Goal: Task Accomplishment & Management: Manage account settings

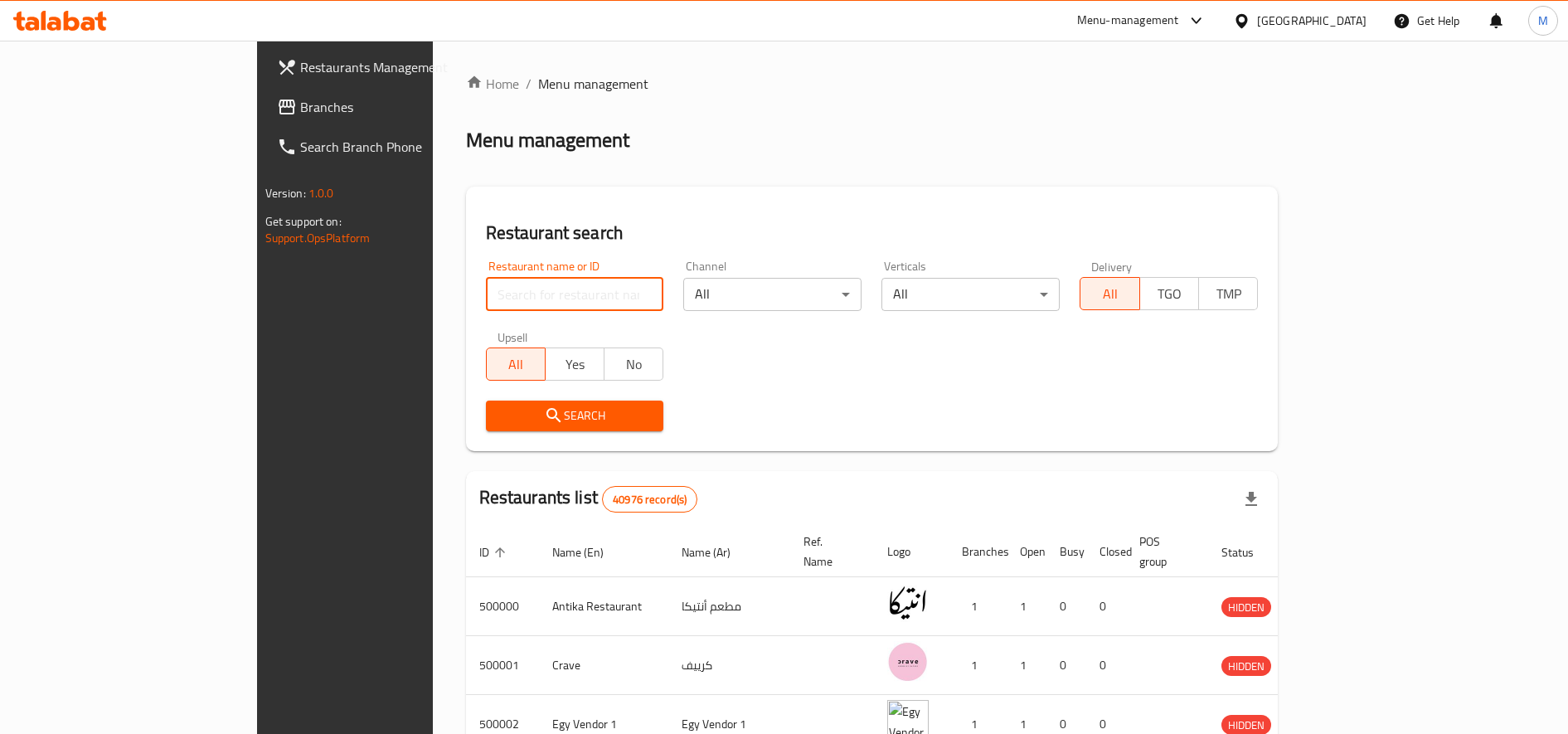
drag, startPoint x: 0, startPoint y: 0, endPoint x: 510, endPoint y: 288, distance: 585.7
click at [510, 288] on input "search" at bounding box center [575, 294] width 178 height 33
type input "ة"
type input "[PERSON_NAME]"
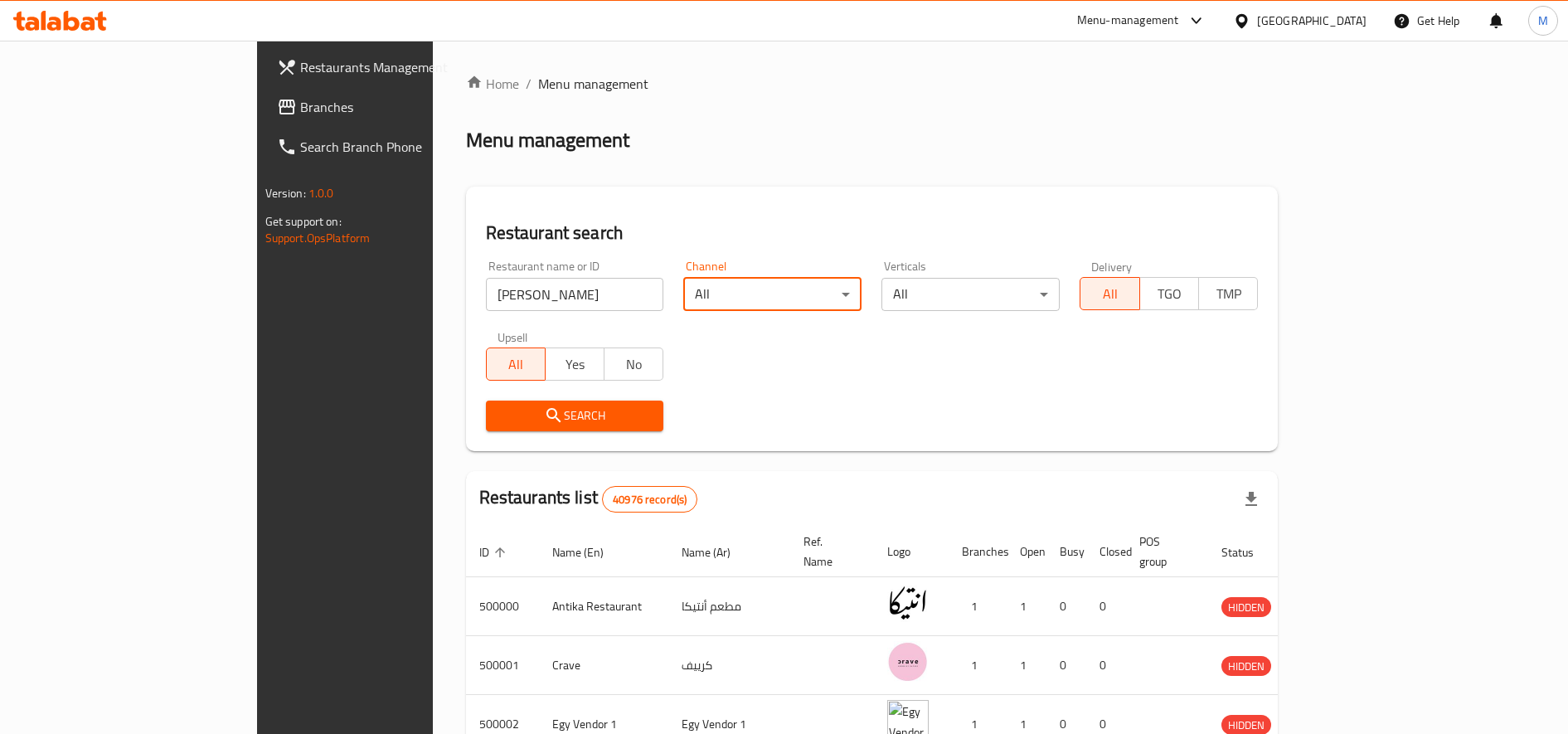
click at [553, 410] on span "Search" at bounding box center [575, 415] width 152 height 21
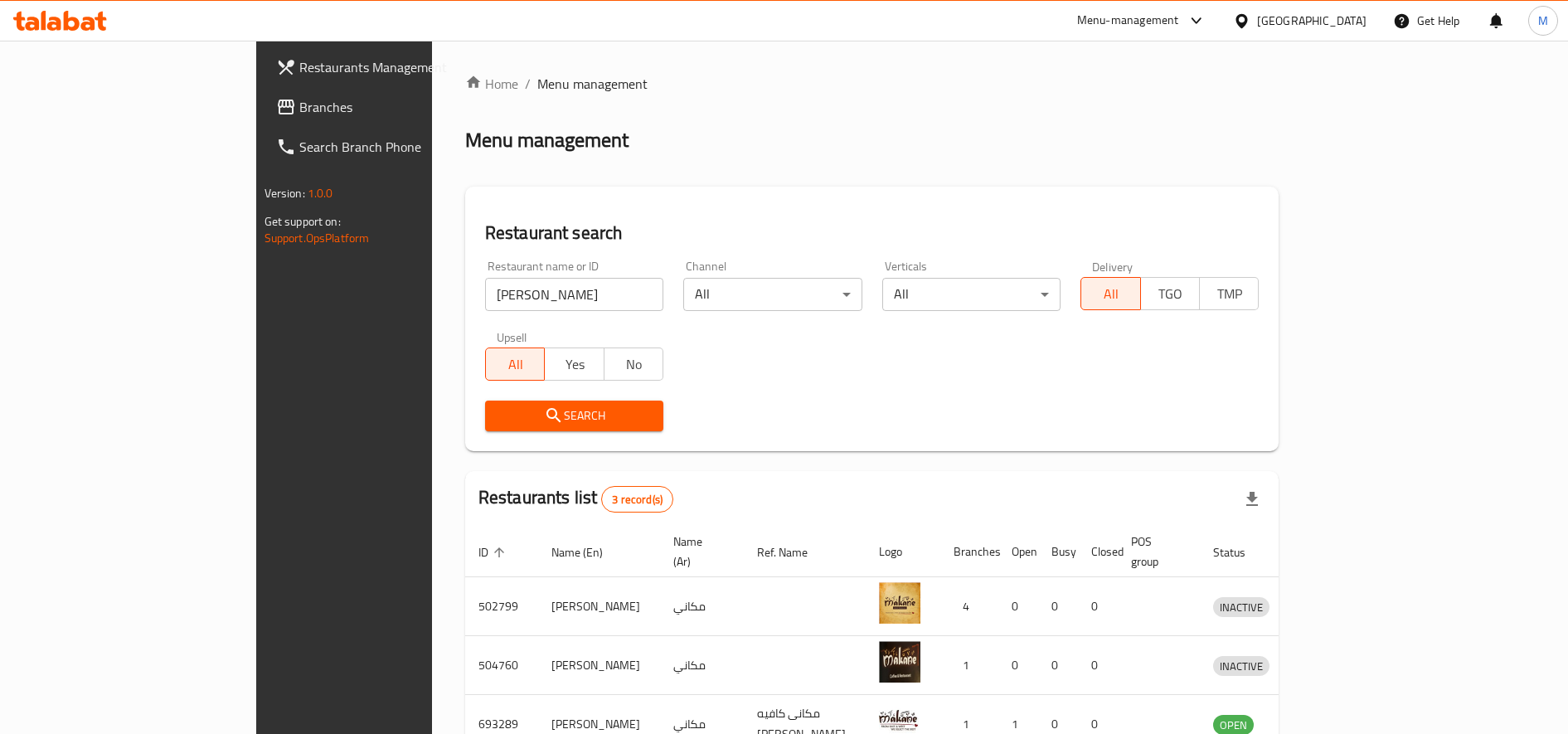
scroll to position [91, 0]
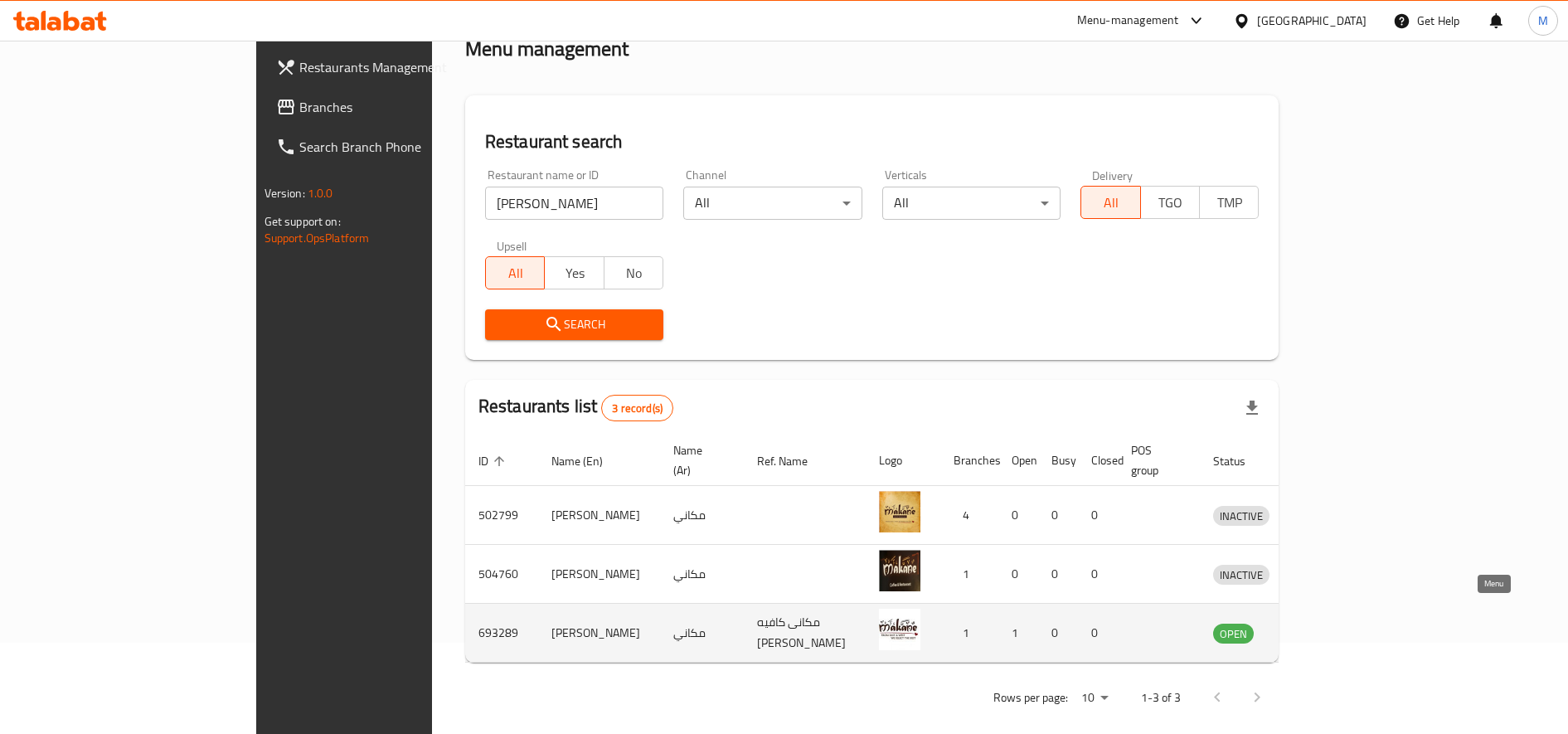
click at [1333, 623] on link "enhanced table" at bounding box center [1317, 632] width 30 height 20
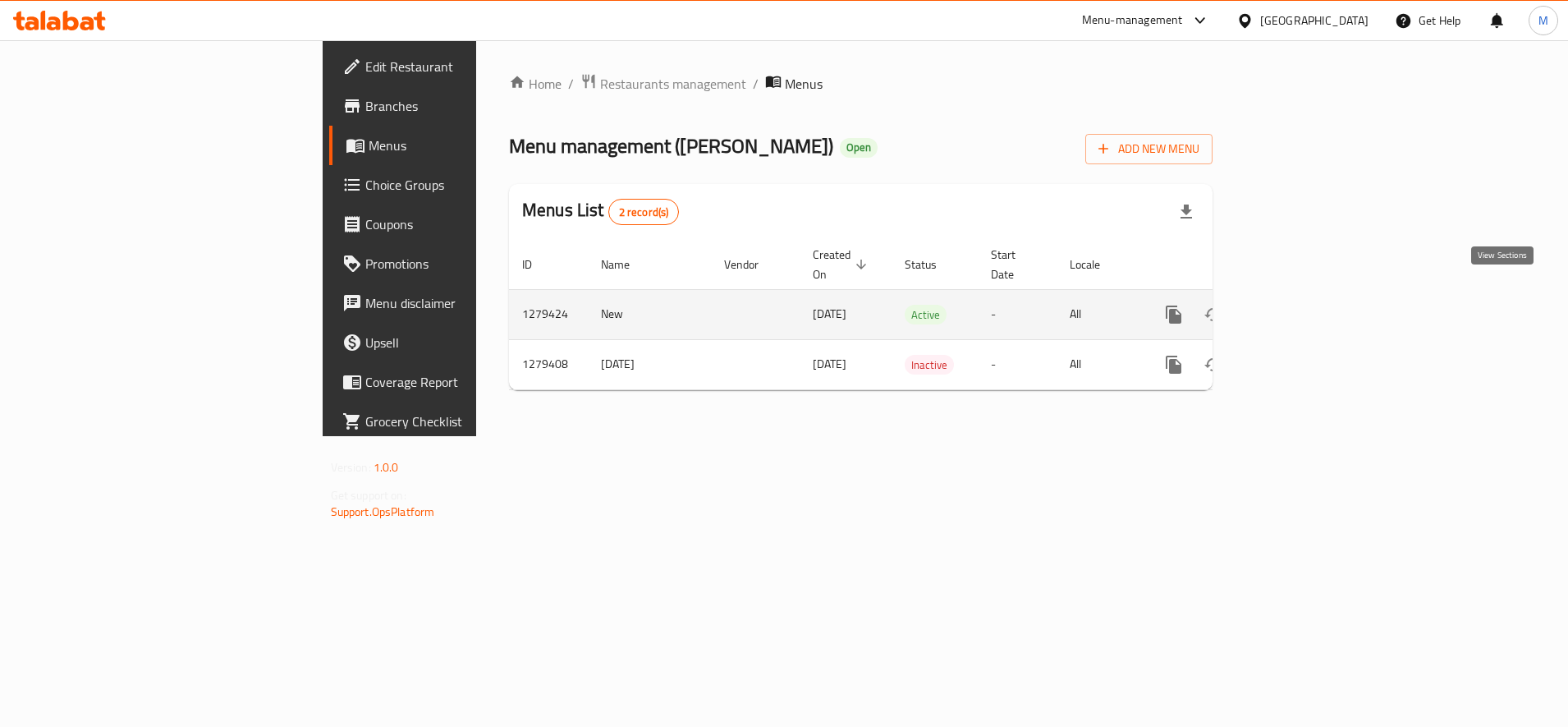
click at [1302, 305] on icon "enhanced table" at bounding box center [1292, 315] width 19 height 19
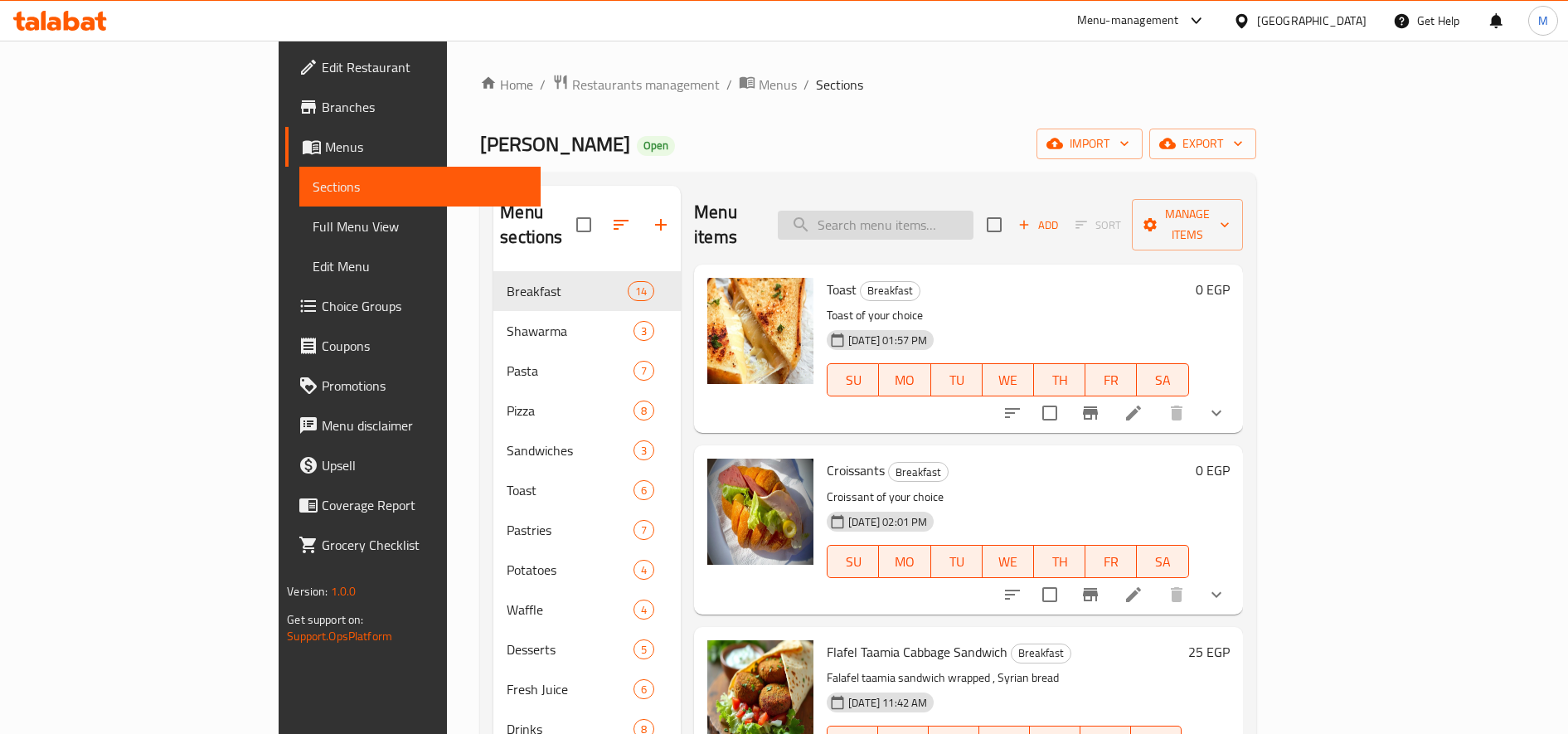
click at [974, 210] on input "search" at bounding box center [876, 225] width 196 height 29
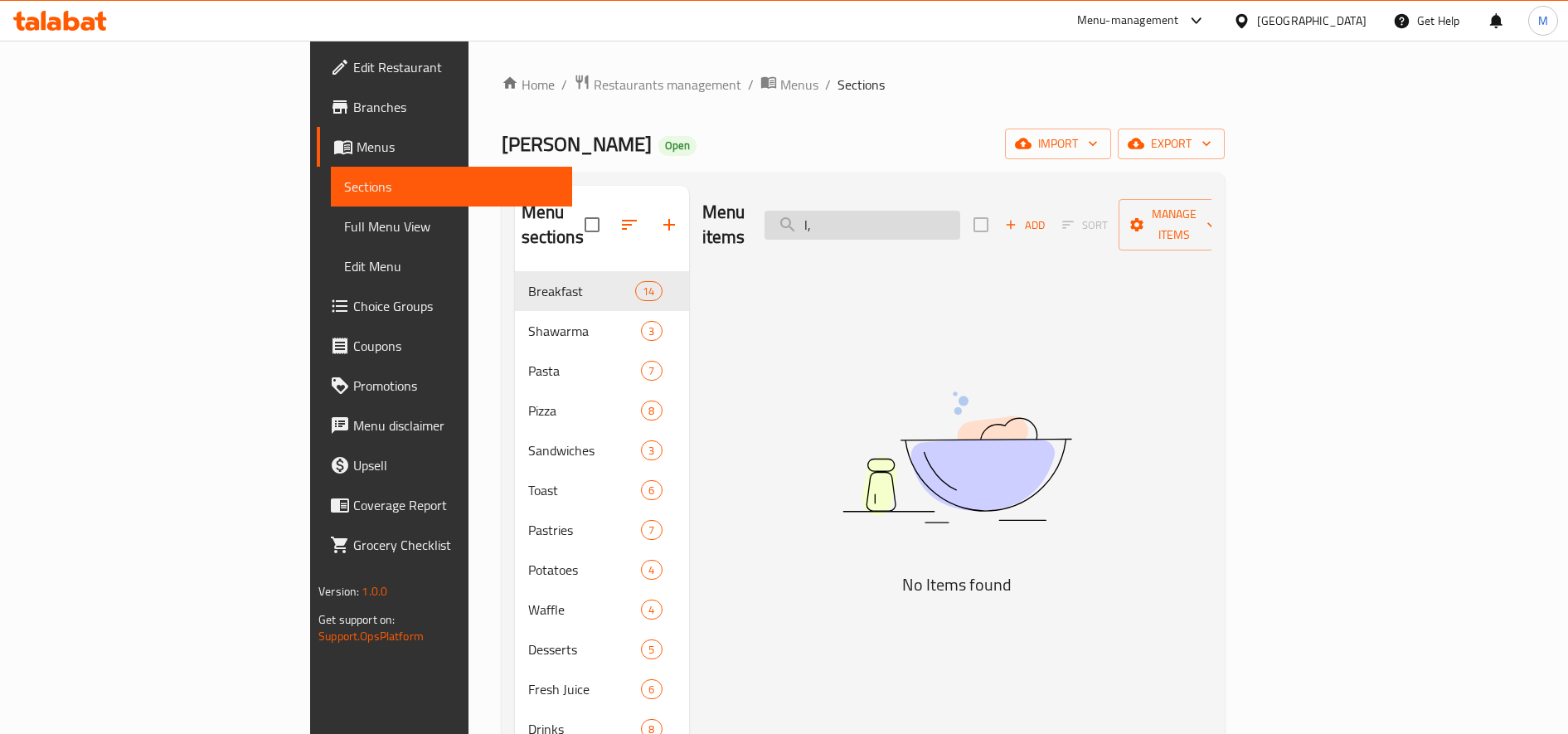
type input "l"
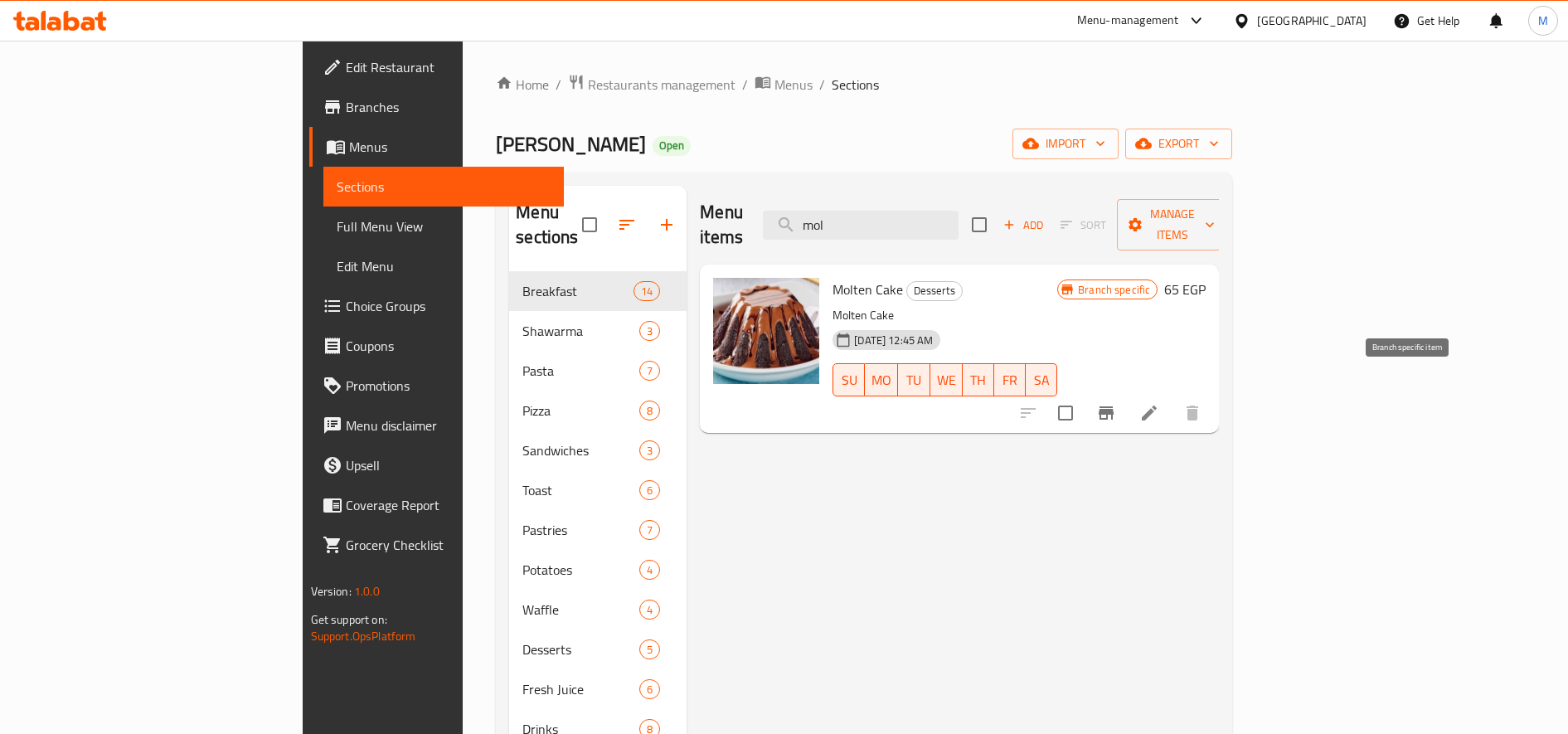
type input "mol"
click at [1126, 402] on button "Branch-specific-item" at bounding box center [1106, 412] width 40 height 40
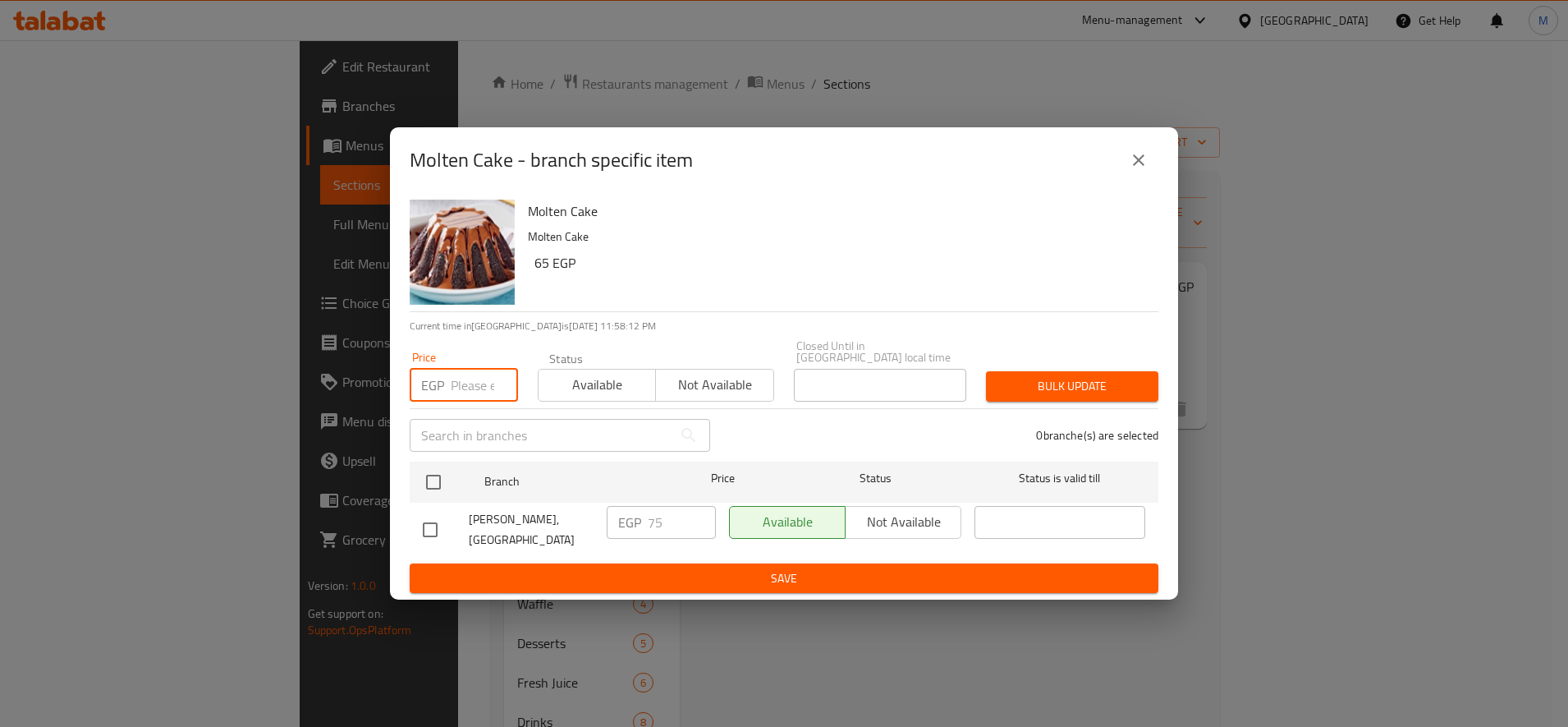
click at [480, 379] on input "number" at bounding box center [485, 385] width 68 height 33
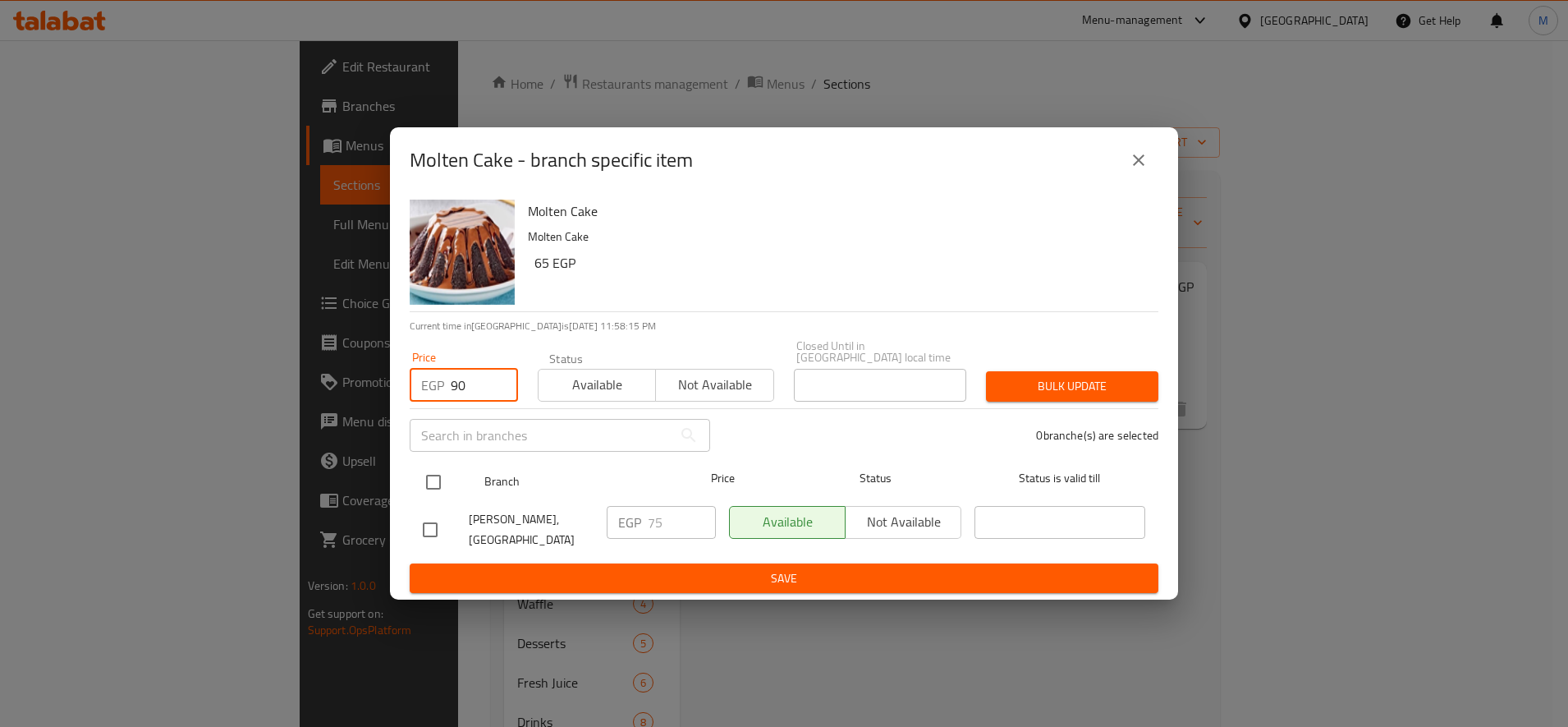
type input "90"
click at [429, 474] on input "checkbox" at bounding box center [434, 482] width 35 height 35
checkbox input "true"
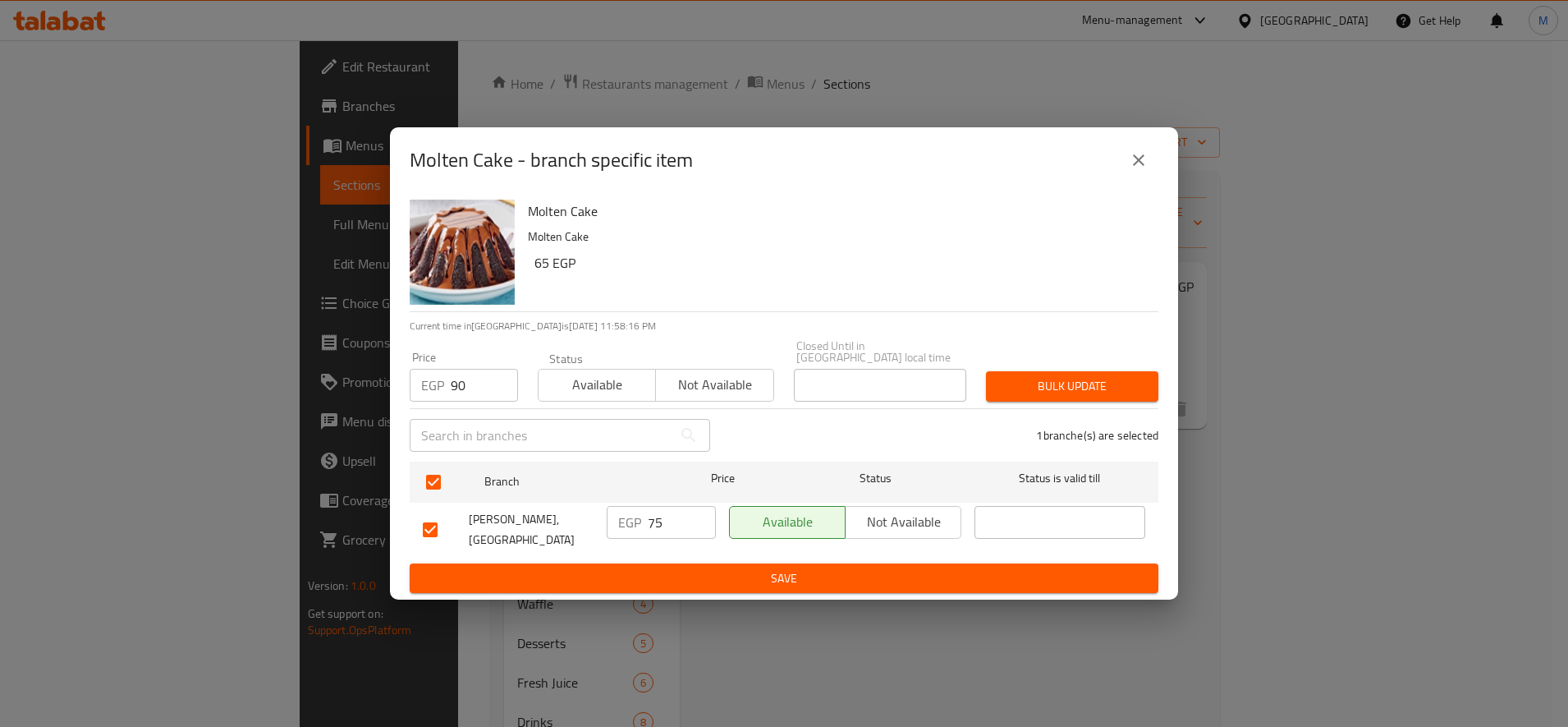
click at [1063, 381] on span "Bulk update" at bounding box center [1071, 385] width 146 height 20
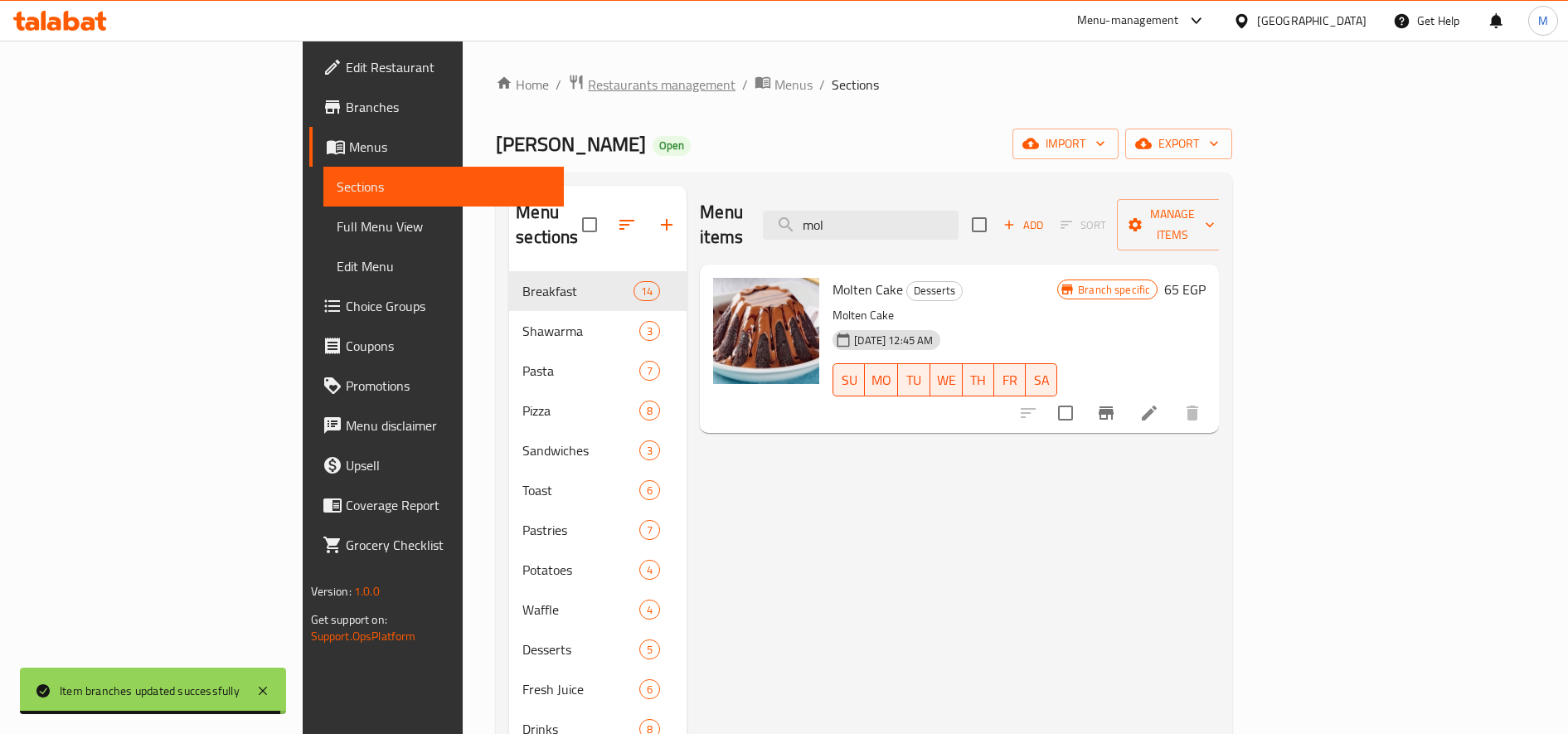
click at [588, 82] on span "Restaurants management" at bounding box center [661, 84] width 148 height 20
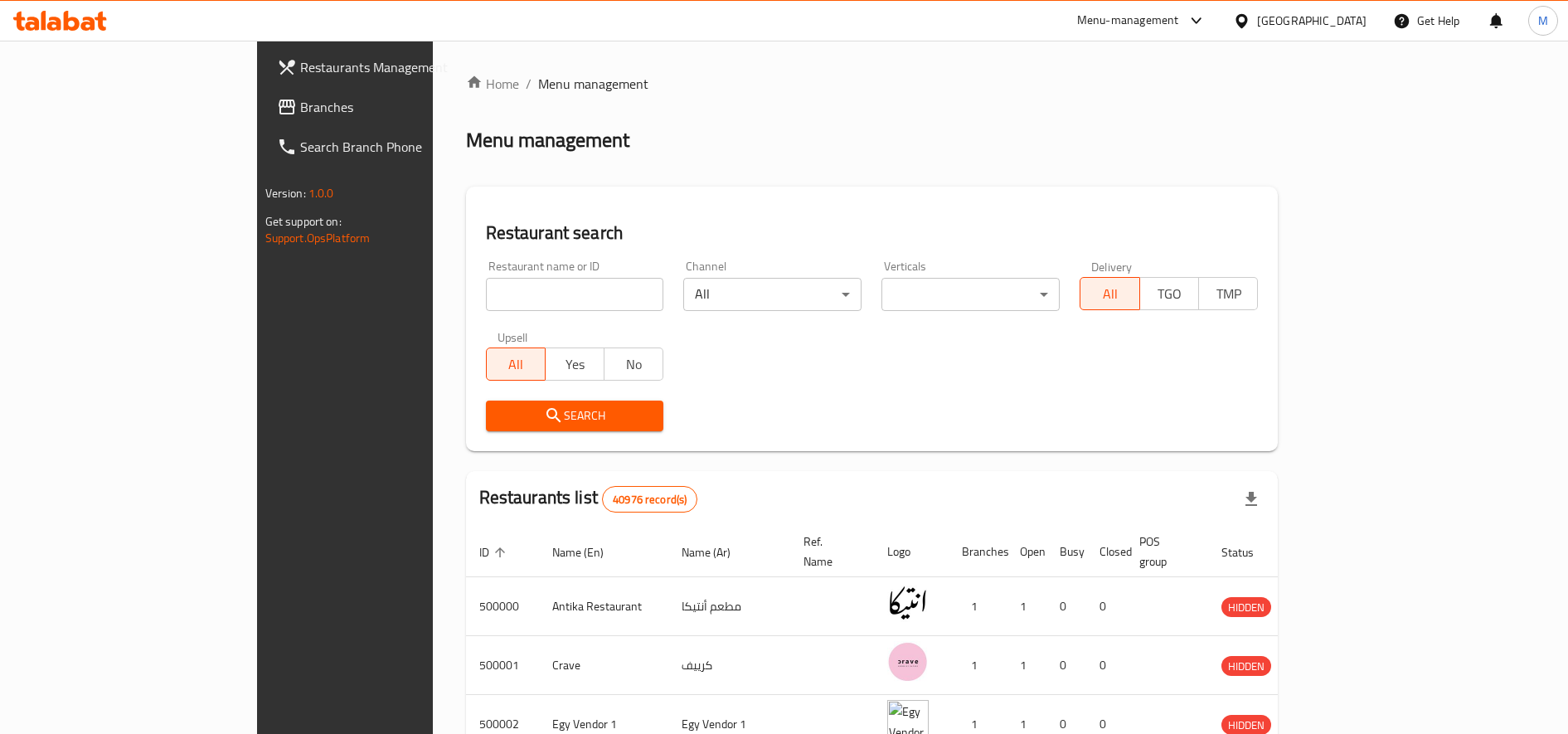
click at [500, 307] on input "search" at bounding box center [575, 294] width 178 height 33
type input "ا"
type input "high burger"
click at [500, 406] on span "Search" at bounding box center [575, 415] width 152 height 21
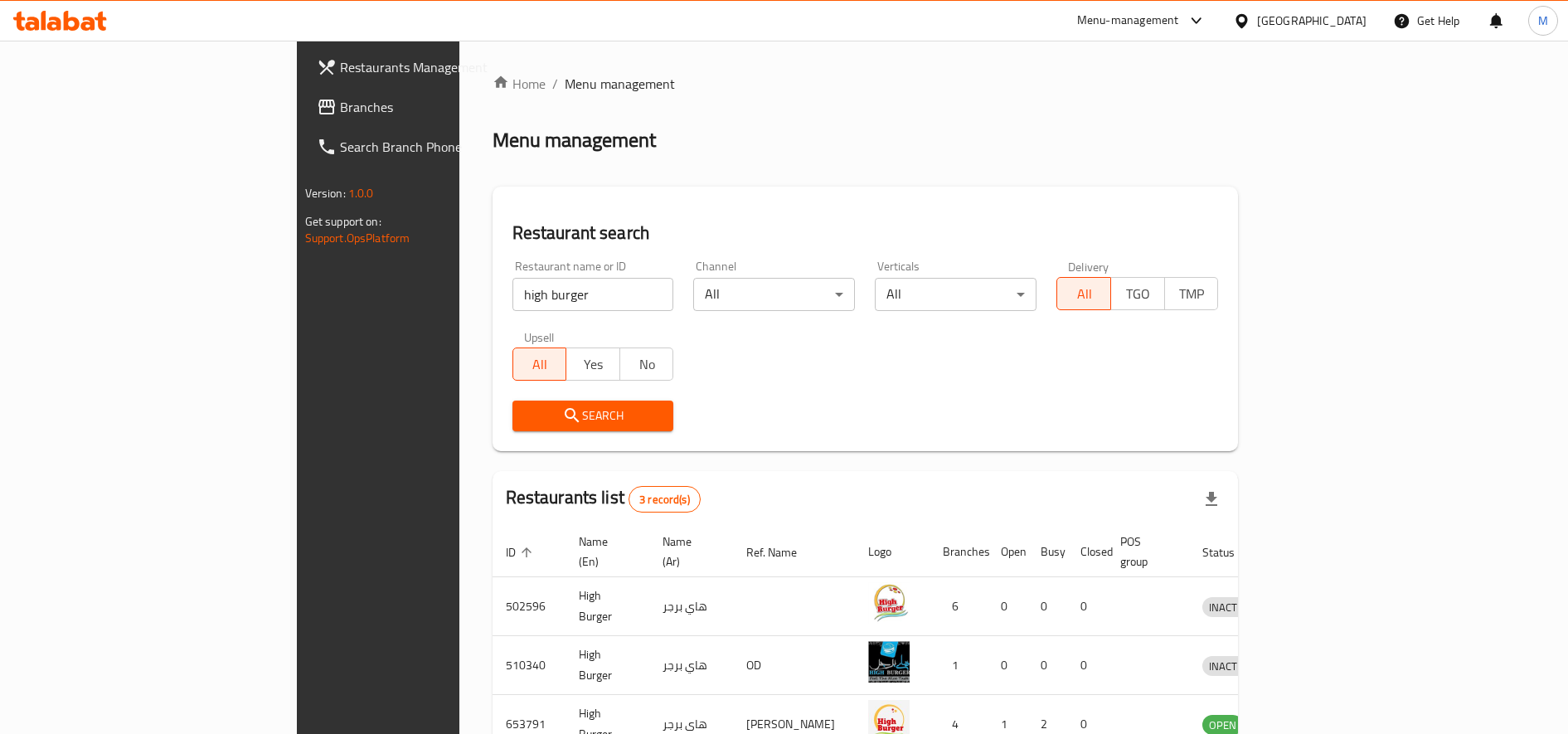
scroll to position [91, 0]
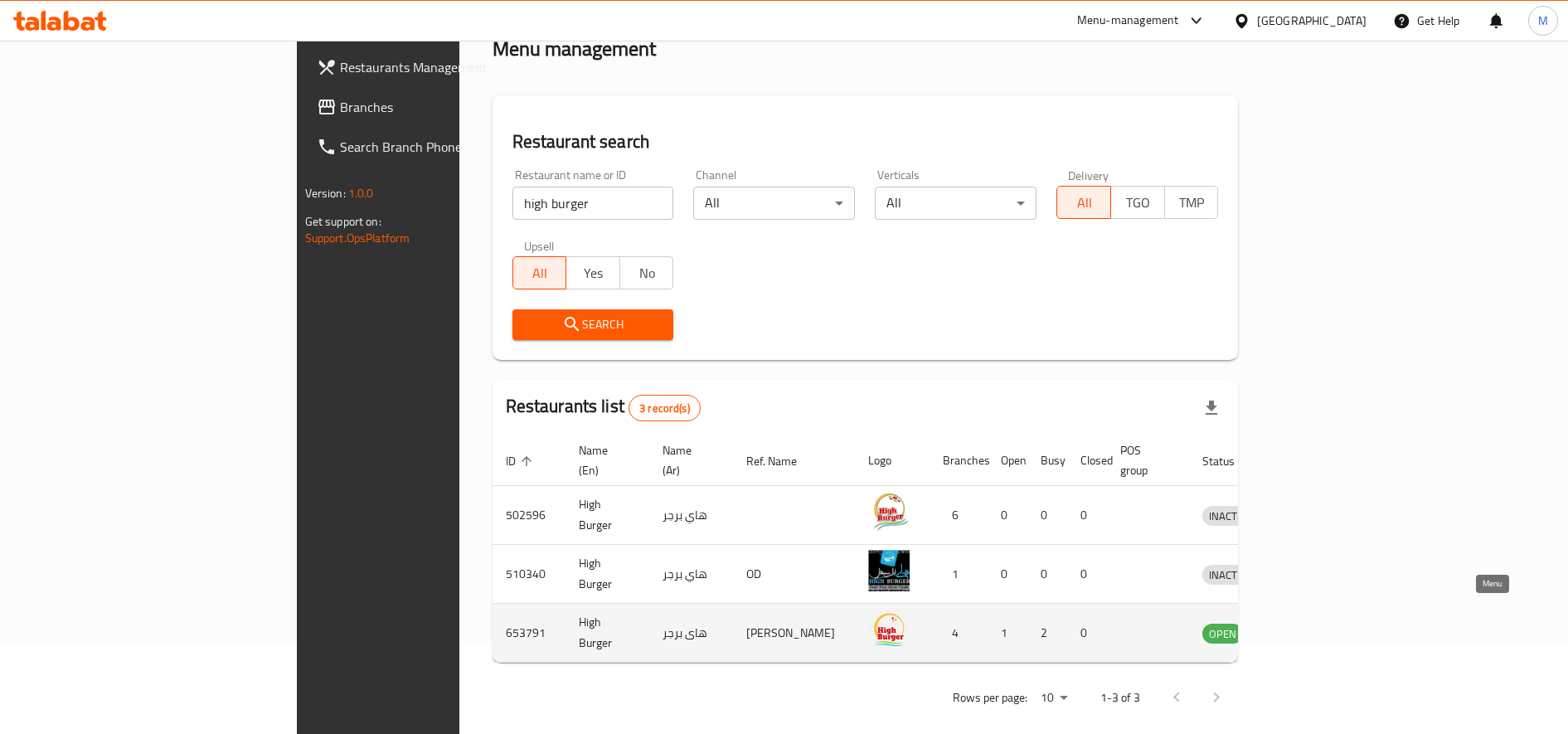
click at [1311, 626] on icon "enhanced table" at bounding box center [1301, 633] width 19 height 14
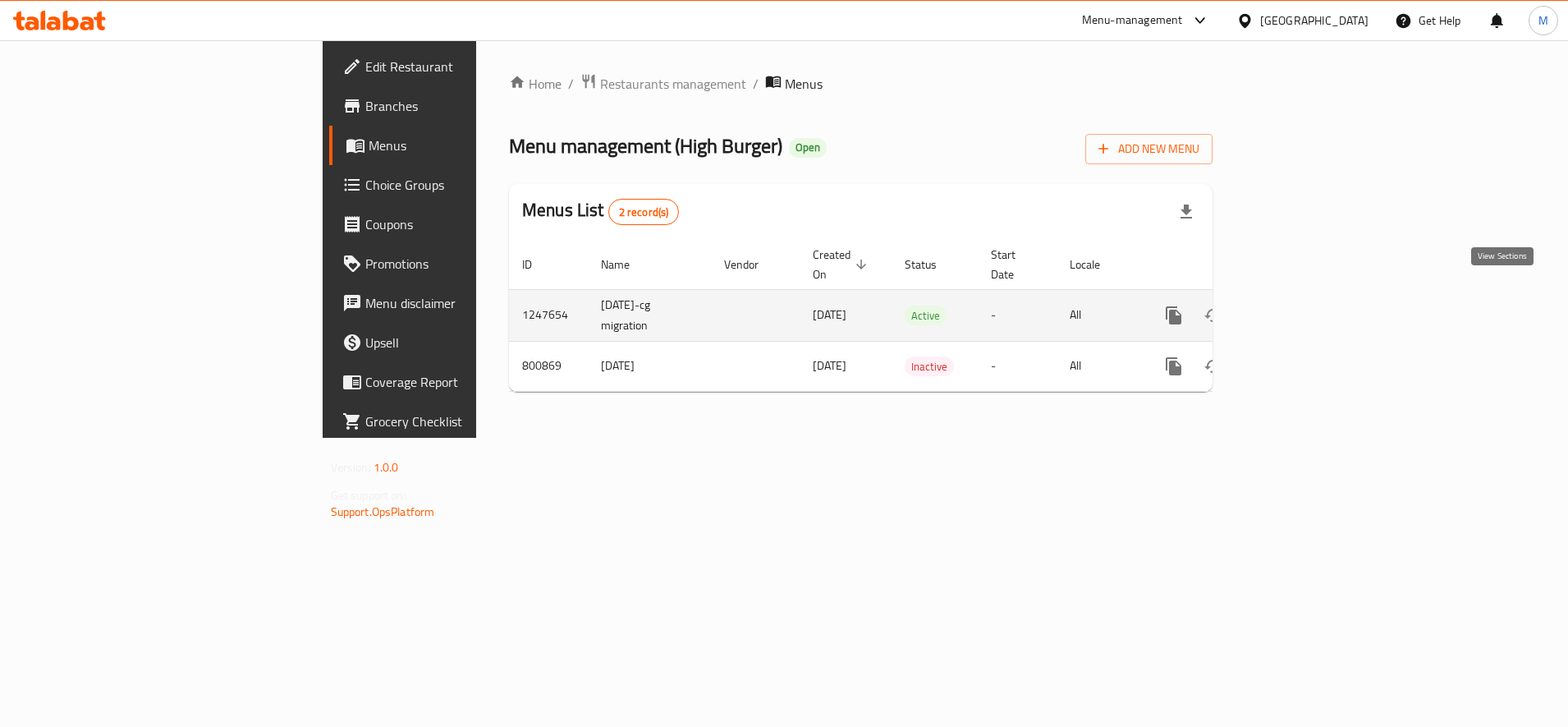
click at [1300, 308] on icon "enhanced table" at bounding box center [1291, 315] width 15 height 15
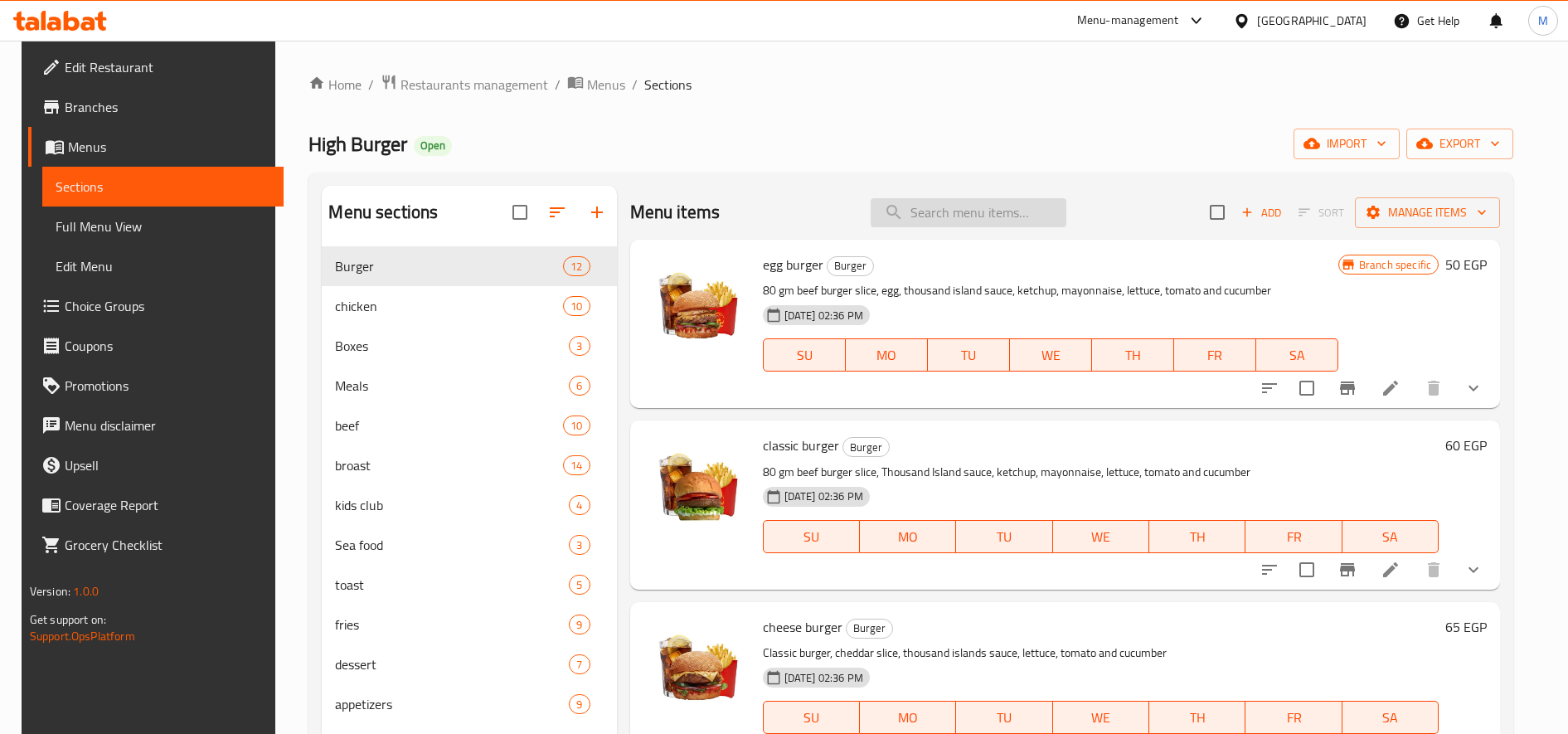
click at [915, 207] on input "search" at bounding box center [969, 213] width 196 height 29
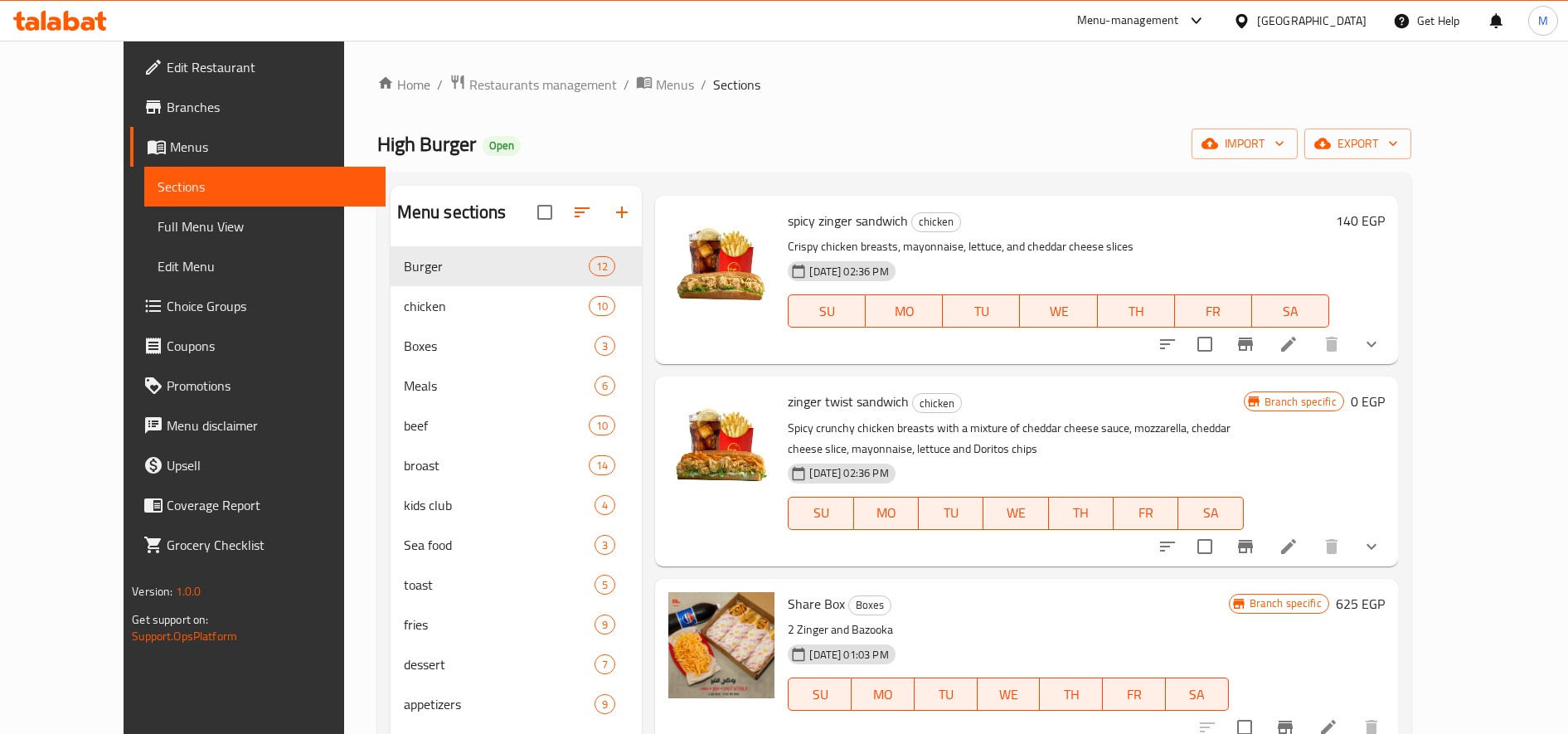
scroll to position [45, 0]
type input "zing"
click at [1384, 223] on h6 "140 EGP" at bounding box center [1360, 220] width 49 height 23
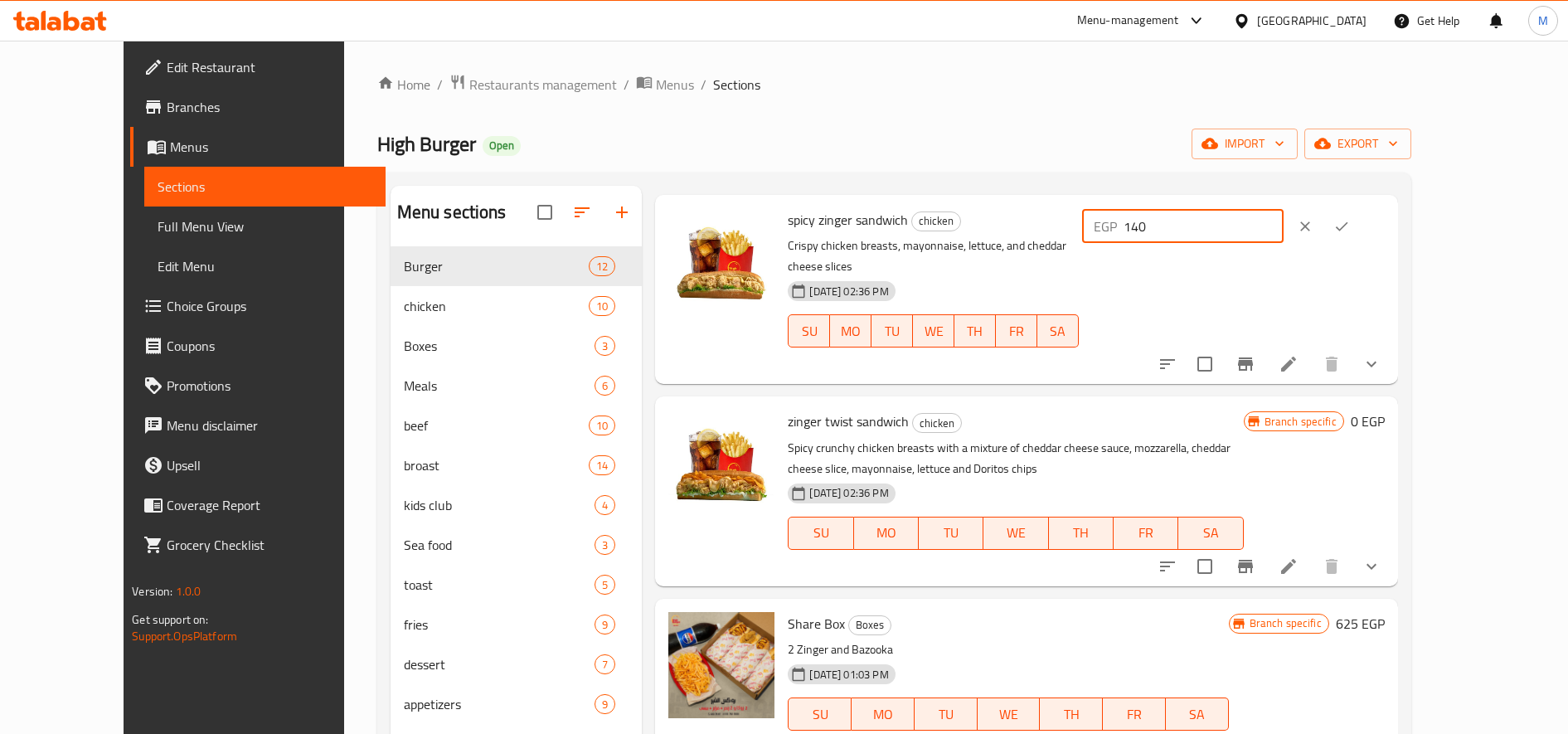
drag, startPoint x: 1337, startPoint y: 222, endPoint x: 1282, endPoint y: 227, distance: 55.2
click at [1282, 227] on input "140" at bounding box center [1203, 227] width 160 height 33
type input "142"
click at [1360, 231] on button "ok" at bounding box center [1341, 226] width 36 height 36
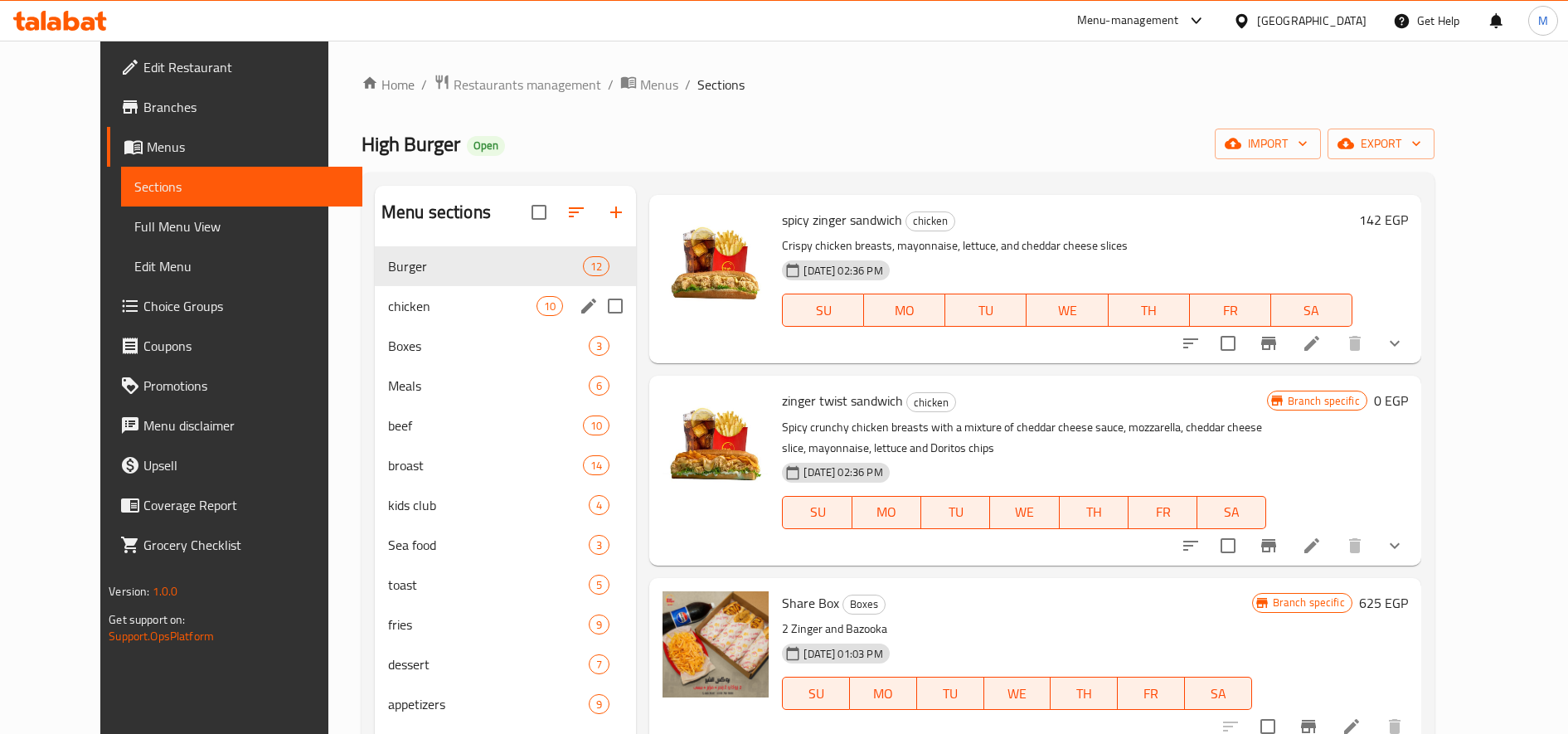
click at [406, 282] on div "Burger 12" at bounding box center [504, 266] width 261 height 40
click at [406, 285] on div "Burger 12 chicken 10 Boxes 3 Meals 6 beef 10 broast 14 kids club 4 Sea food 3 t…" at bounding box center [504, 504] width 261 height 517
click at [406, 292] on div "chicken 10" at bounding box center [504, 306] width 261 height 40
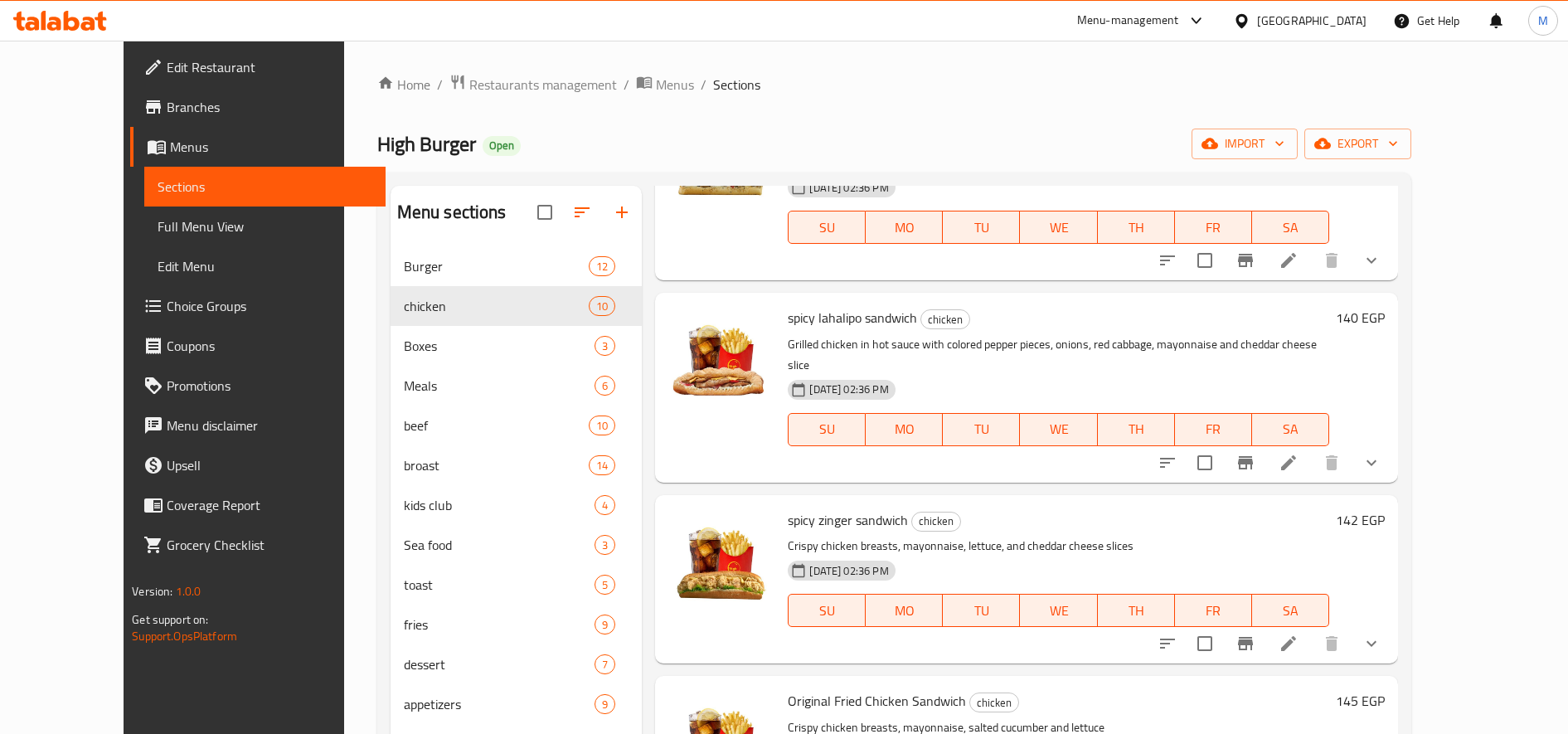
scroll to position [554, 0]
click at [1381, 631] on icon "show more" at bounding box center [1372, 641] width 20 height 20
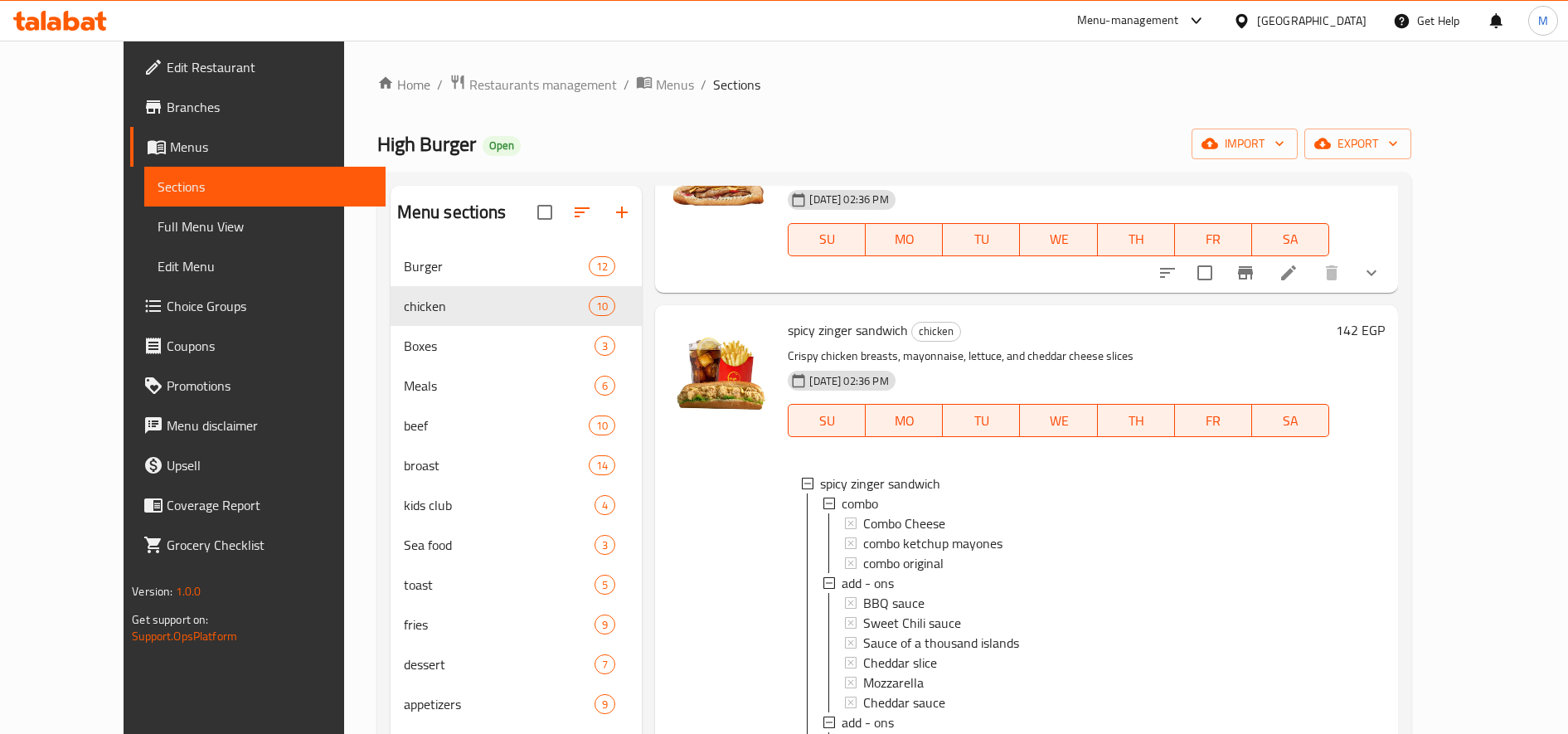
scroll to position [3, 0]
click at [1114, 531] on div "combo ketchup mayones" at bounding box center [1089, 540] width 452 height 20
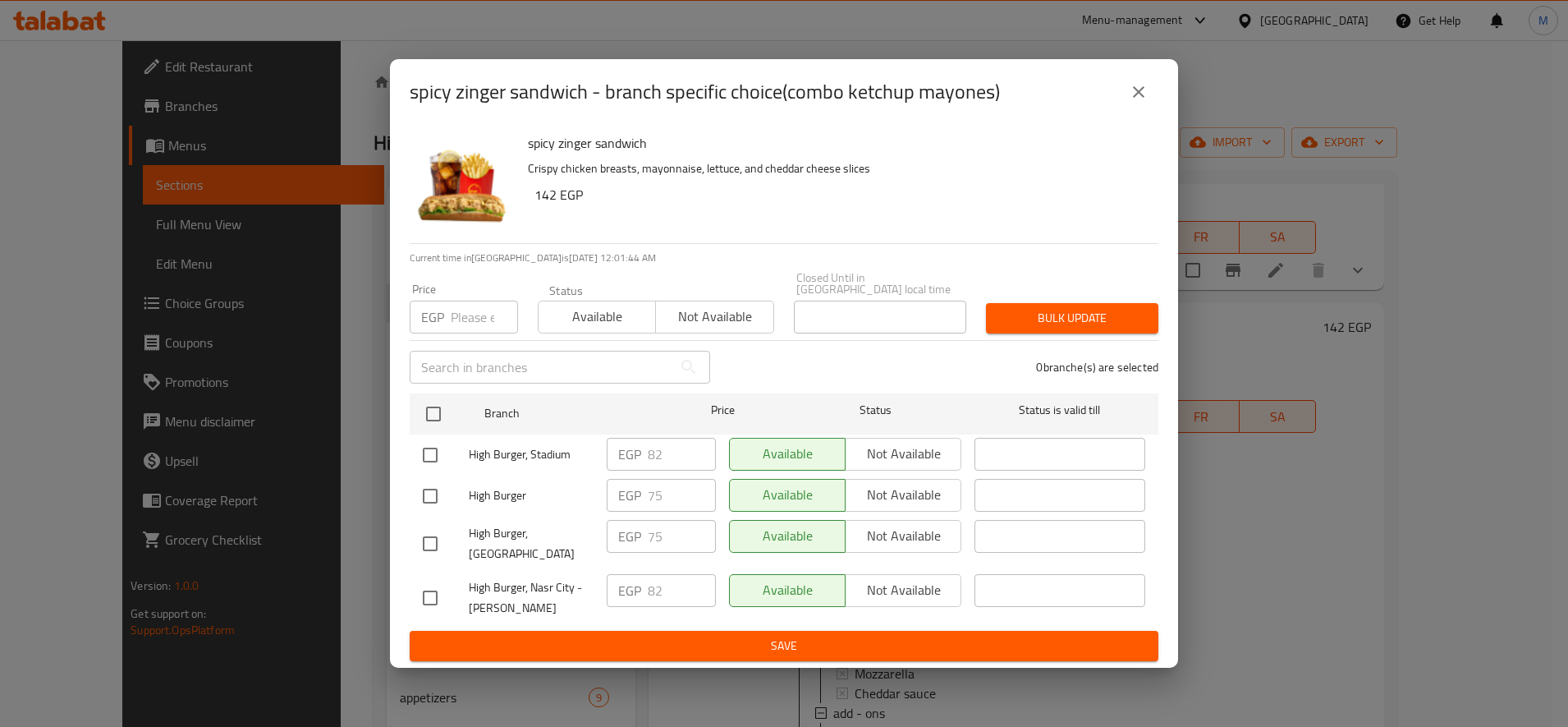
click at [464, 307] on input "number" at bounding box center [485, 317] width 68 height 33
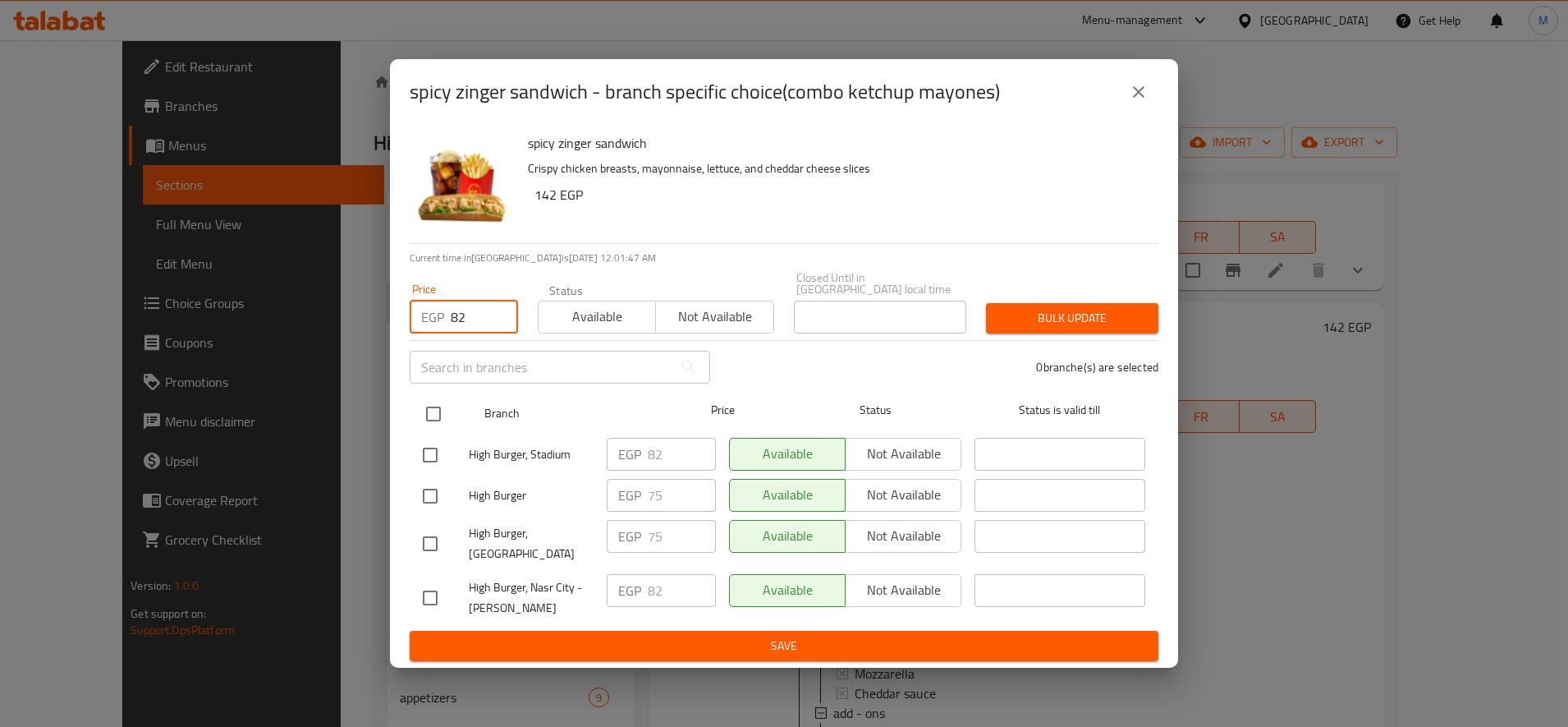
type input "82"
click at [437, 407] on input "checkbox" at bounding box center [434, 414] width 35 height 35
checkbox input "true"
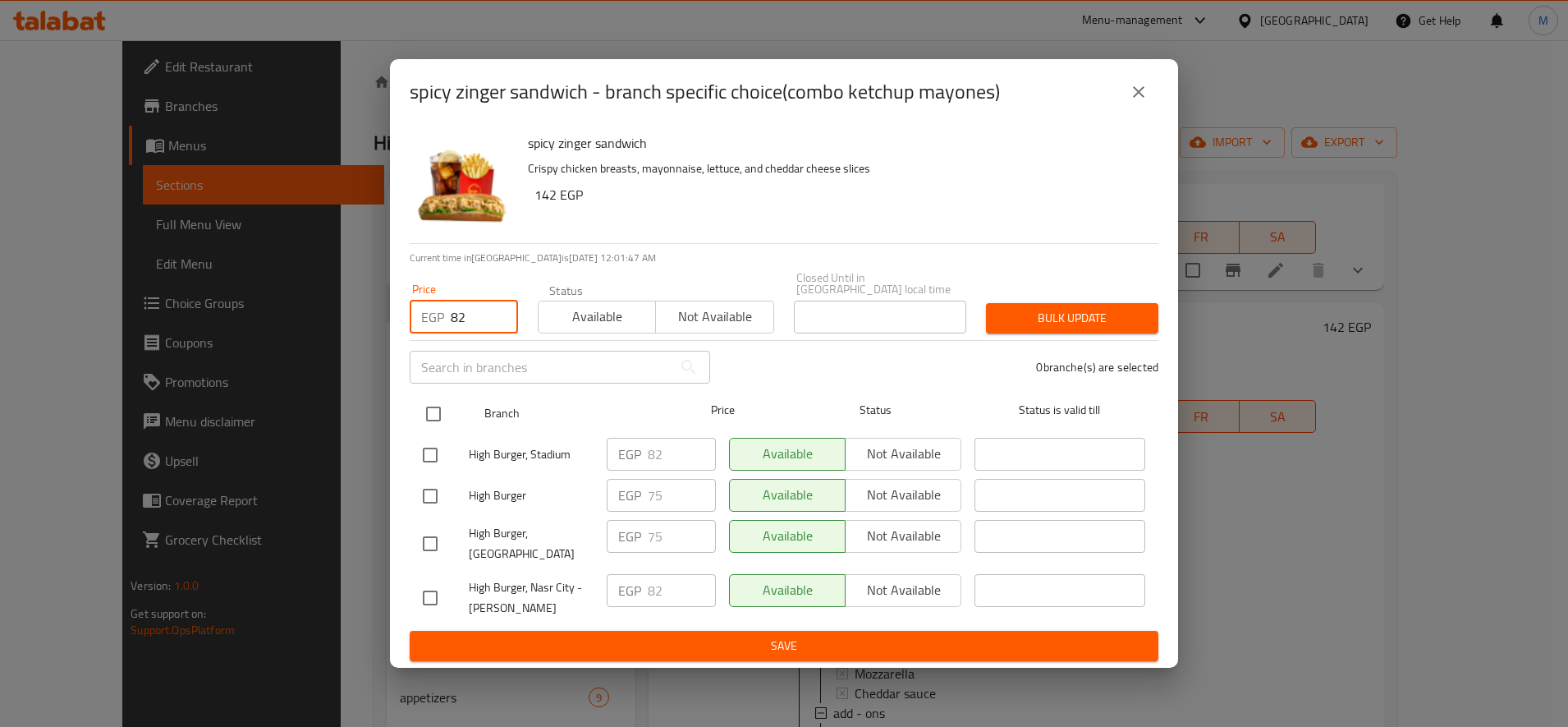
checkbox input "true"
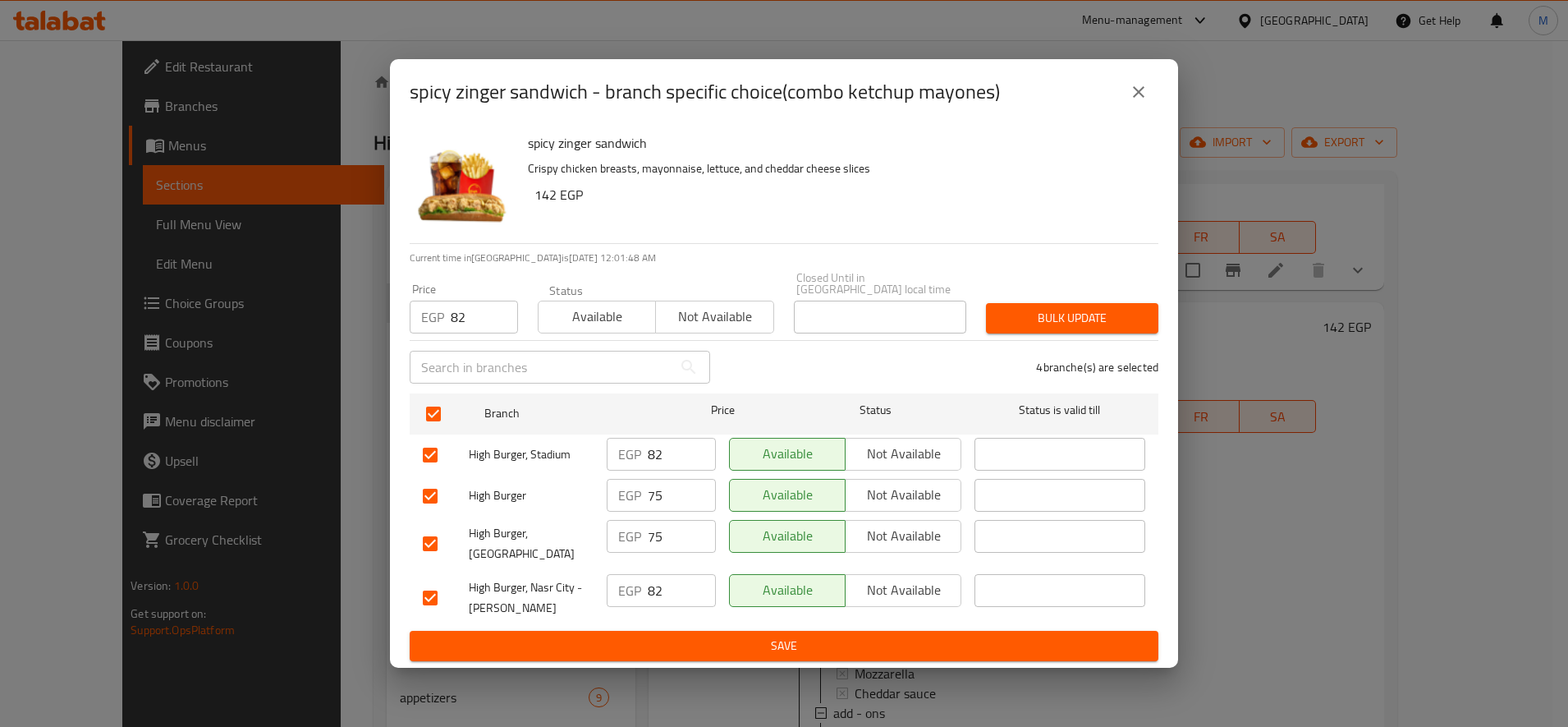
click at [1046, 308] on span "Bulk update" at bounding box center [1071, 318] width 146 height 20
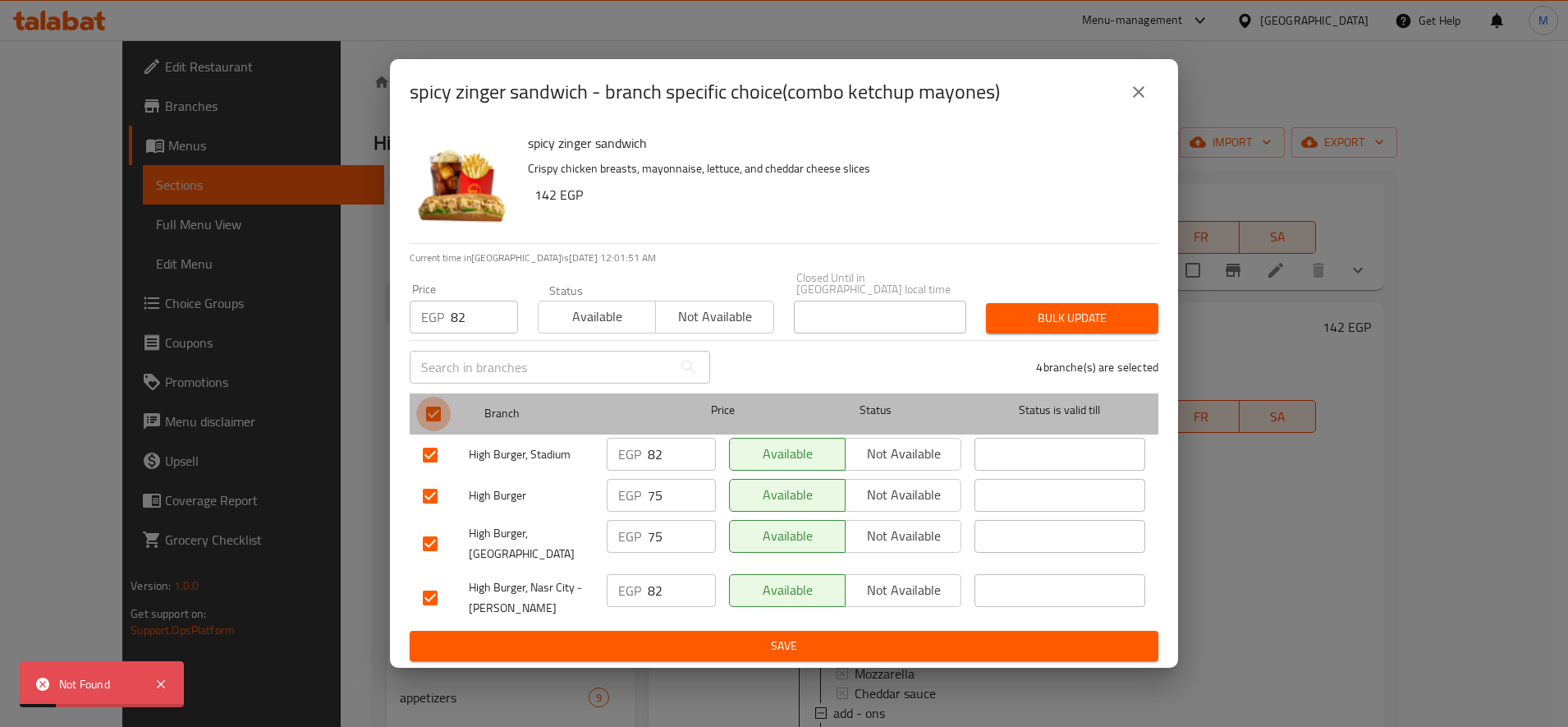
click at [438, 401] on input "checkbox" at bounding box center [434, 414] width 35 height 35
checkbox input "false"
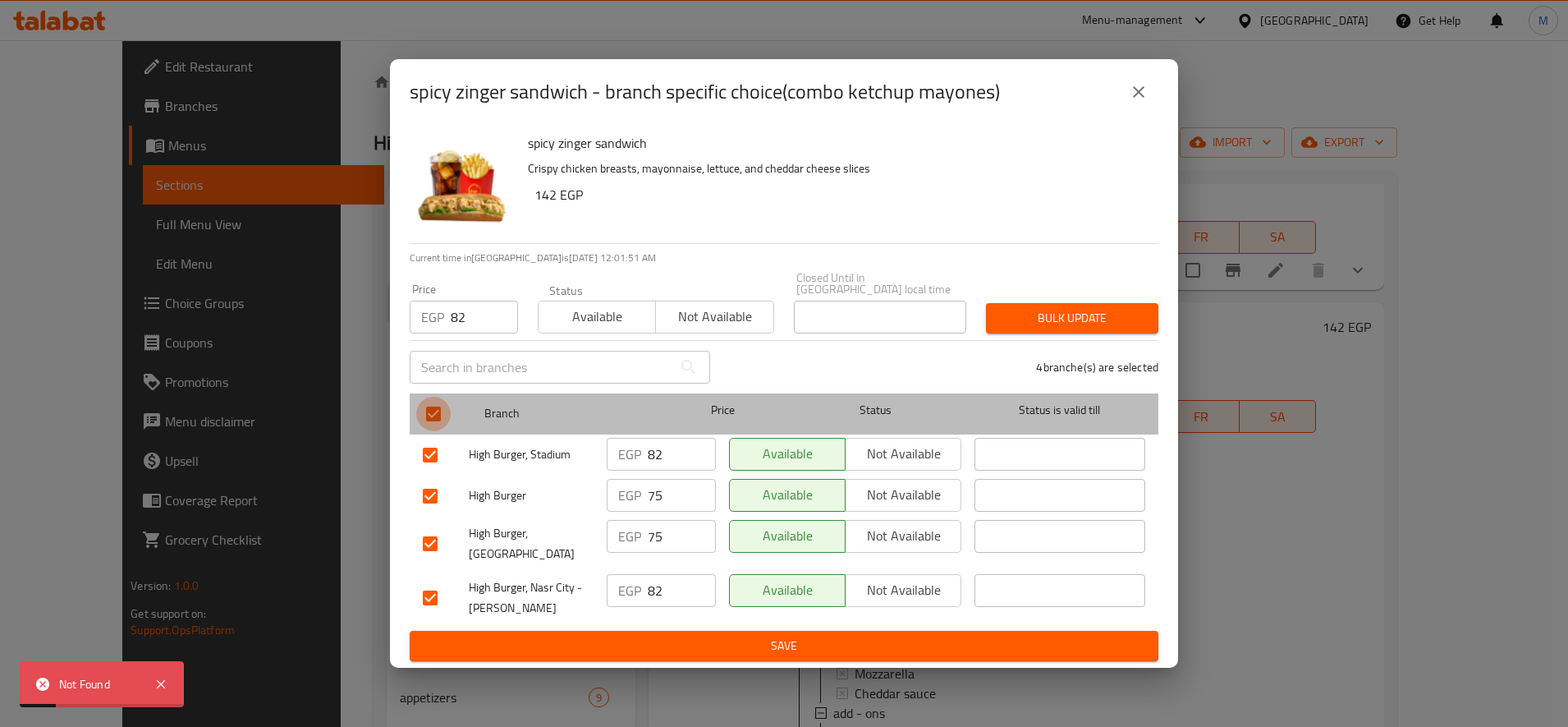
checkbox input "false"
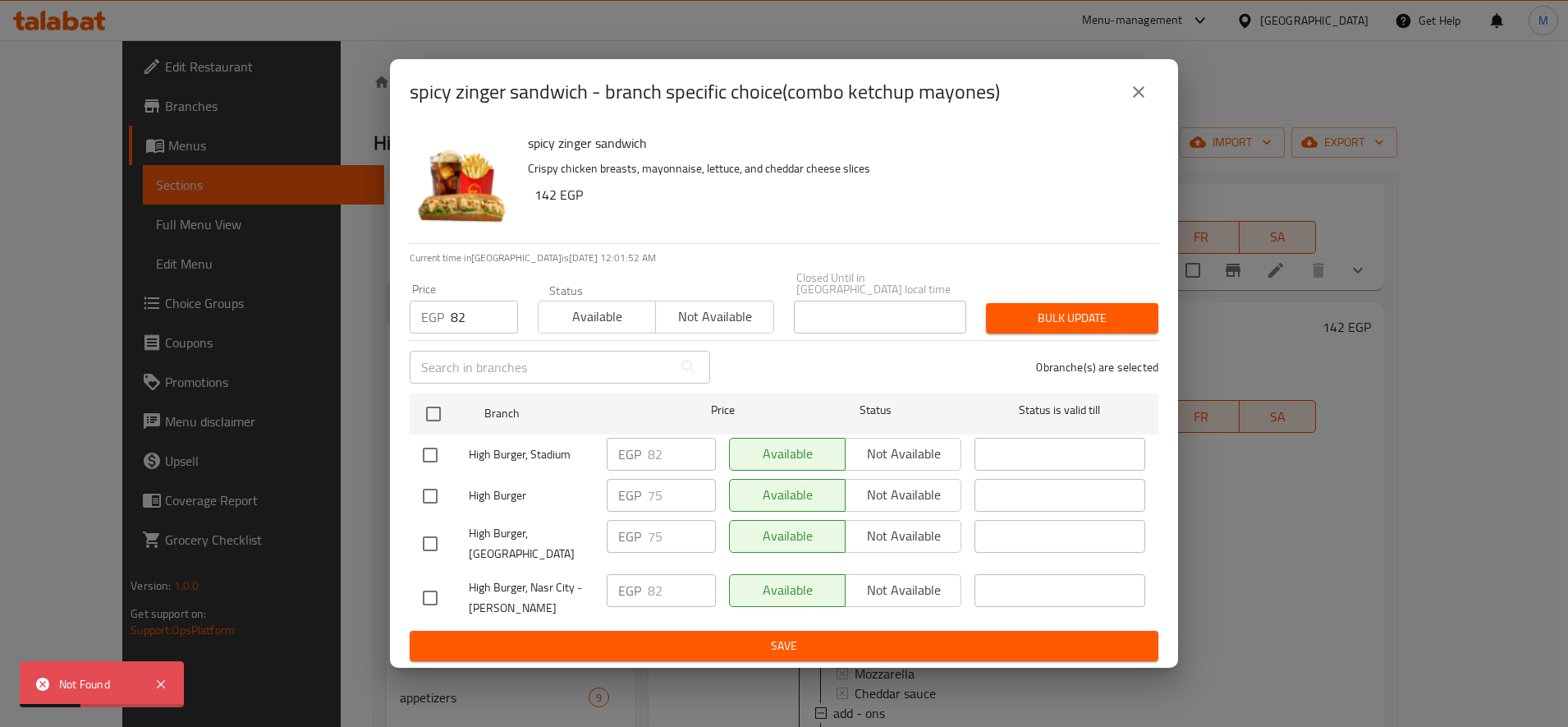
drag, startPoint x: 418, startPoint y: 484, endPoint x: 522, endPoint y: 484, distance: 104.0
click at [419, 485] on input "checkbox" at bounding box center [431, 496] width 35 height 35
checkbox input "true"
drag, startPoint x: 662, startPoint y: 494, endPoint x: 645, endPoint y: 494, distance: 17.0
click at [645, 494] on div "EGP 75 ​" at bounding box center [661, 495] width 109 height 33
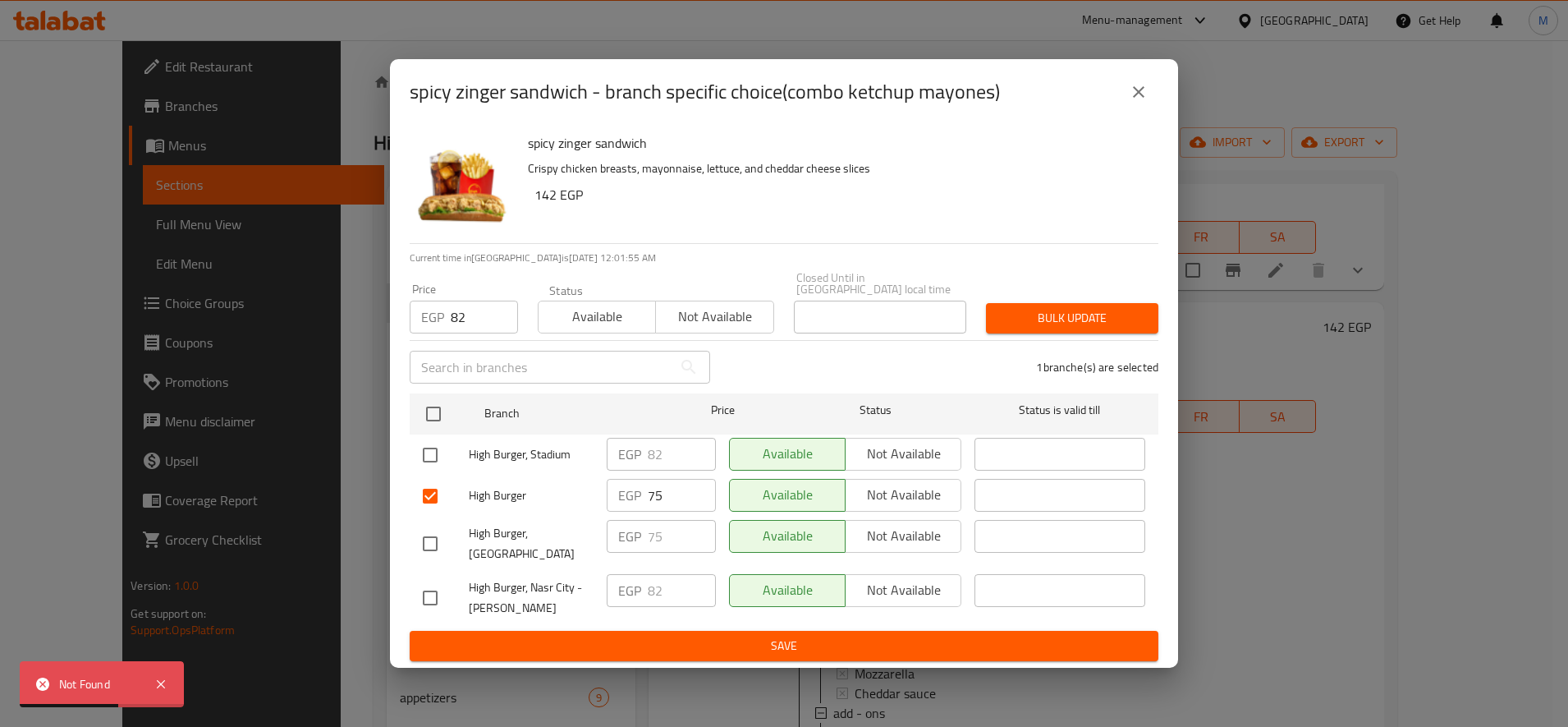
click at [645, 494] on div "EGP 75 ​" at bounding box center [661, 495] width 109 height 33
type input "82"
click at [673, 635] on span "Save" at bounding box center [784, 645] width 722 height 20
